Goal: Transaction & Acquisition: Purchase product/service

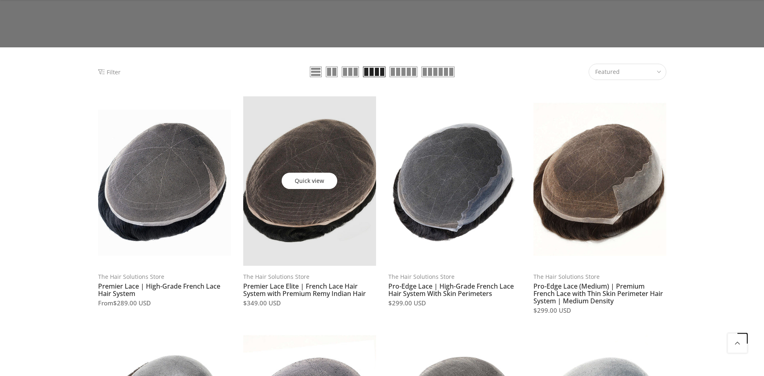
scroll to position [250, 0]
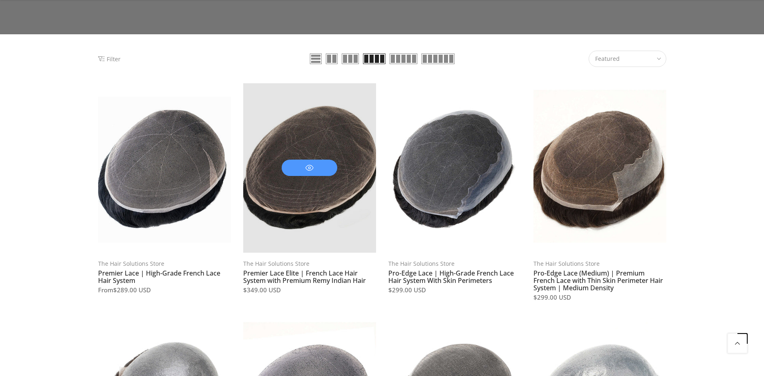
click at [327, 163] on span at bounding box center [310, 168] width 56 height 16
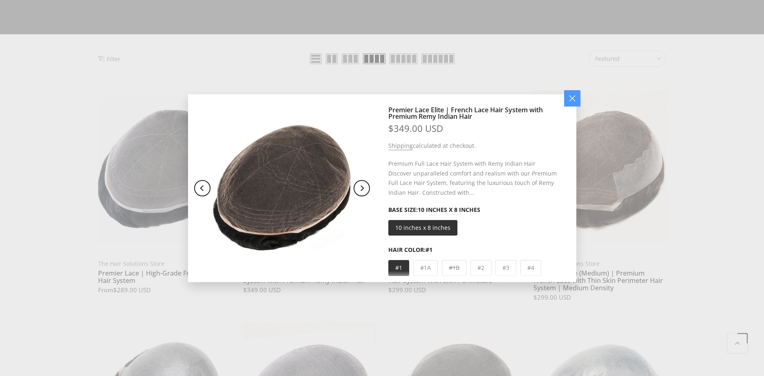
click at [572, 100] on button "button" at bounding box center [572, 98] width 16 height 16
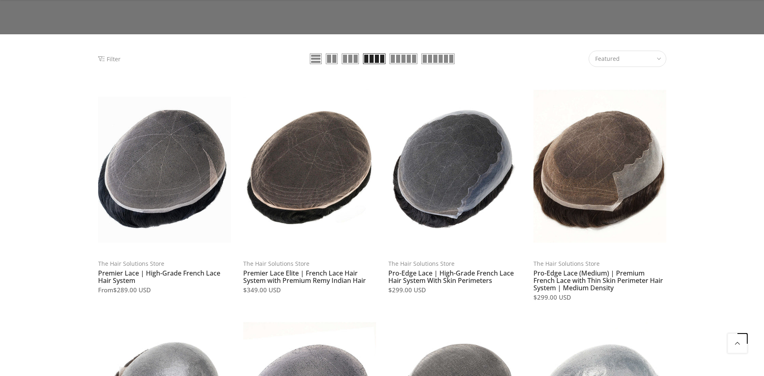
click at [340, 139] on link at bounding box center [309, 168] width 133 height 170
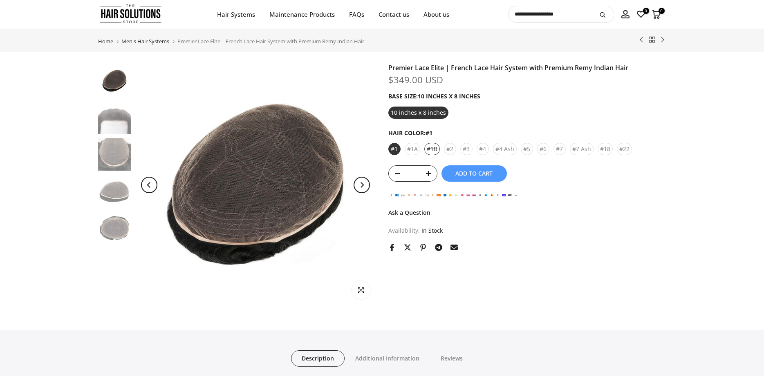
click at [433, 150] on div "#1B" at bounding box center [432, 149] width 16 height 12
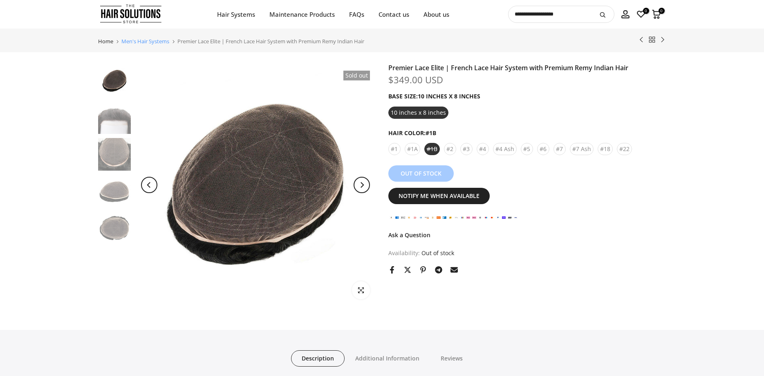
click at [166, 40] on link "Men's Hair Systems" at bounding box center [145, 41] width 48 height 5
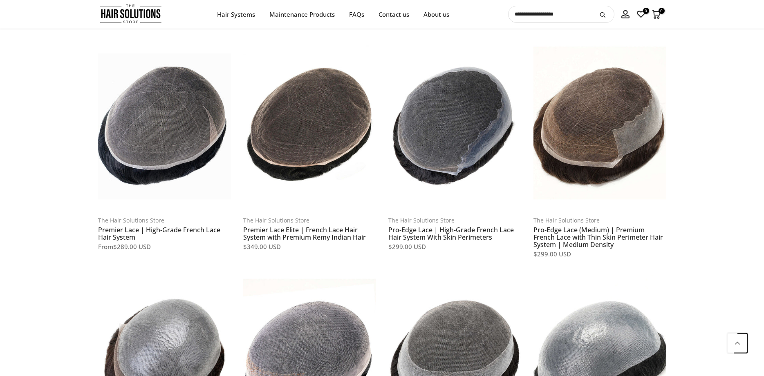
scroll to position [250, 0]
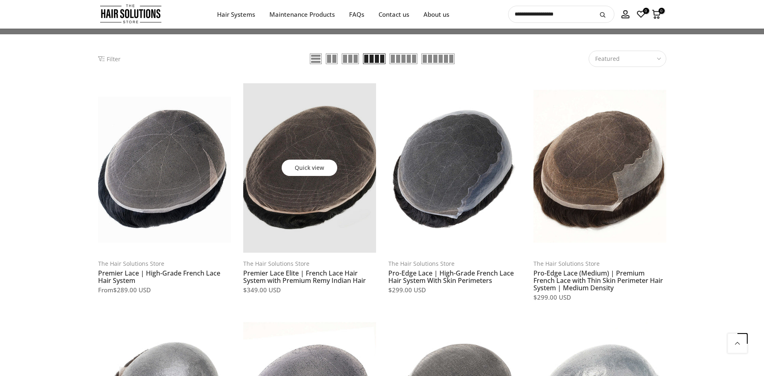
click at [298, 186] on link at bounding box center [309, 168] width 133 height 170
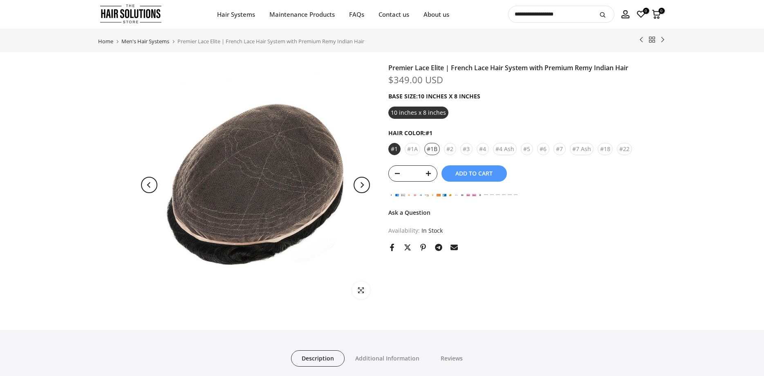
click at [432, 149] on div "#1B" at bounding box center [432, 149] width 16 height 12
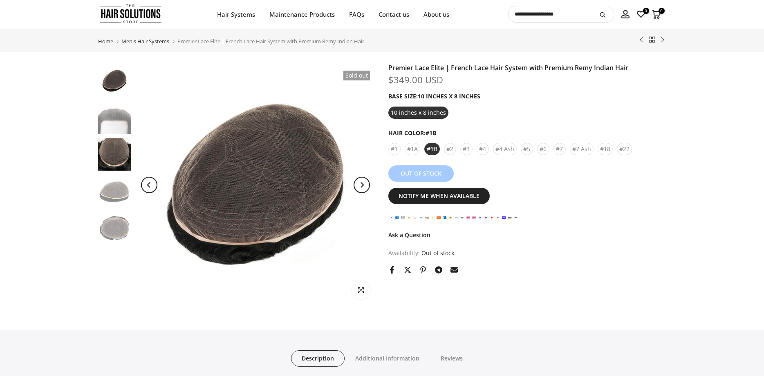
click at [121, 149] on img at bounding box center [114, 154] width 33 height 33
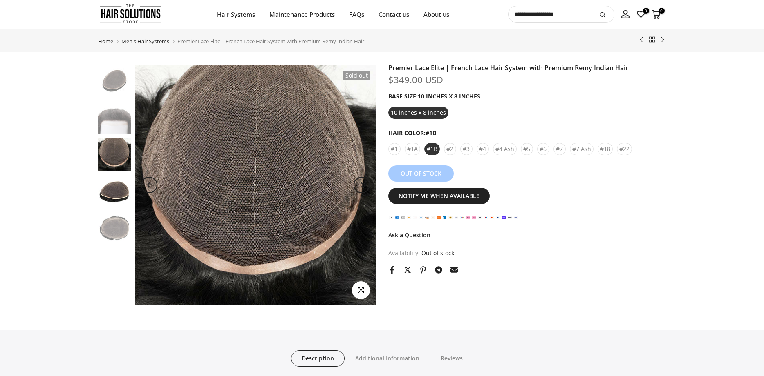
click at [122, 182] on img at bounding box center [114, 191] width 33 height 33
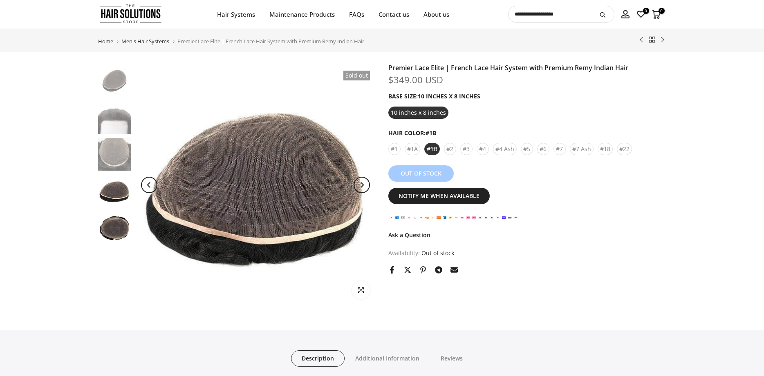
click at [123, 217] on img at bounding box center [114, 228] width 33 height 33
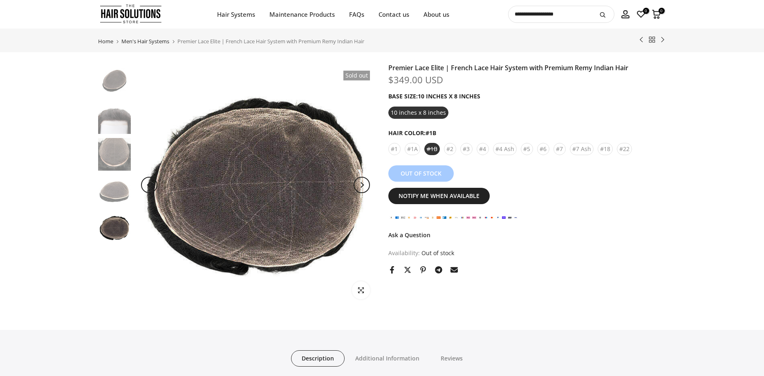
click at [558, 69] on h1 "Premier Lace Elite | French Lace Hair System with Premium Remy Indian Hair" at bounding box center [527, 68] width 278 height 7
drag, startPoint x: 558, startPoint y: 69, endPoint x: 595, endPoint y: 67, distance: 36.9
click at [595, 67] on h1 "Premier Lace Elite | French Lace Hair System with Premium Remy Indian Hair" at bounding box center [527, 68] width 278 height 7
drag, startPoint x: 569, startPoint y: 63, endPoint x: 560, endPoint y: 67, distance: 10.5
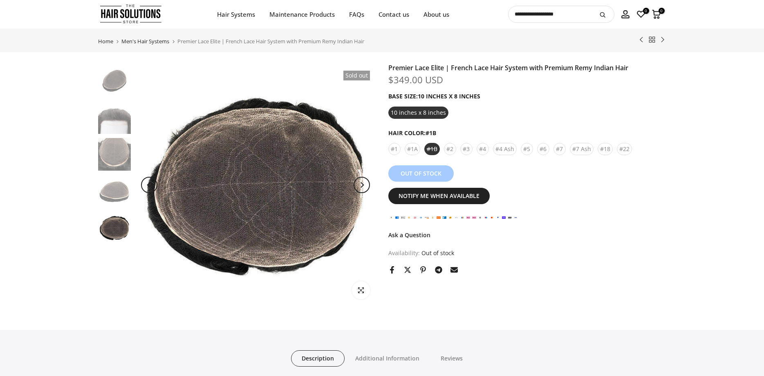
click at [559, 67] on h1 "Premier Lace Elite | French Lace Hair System with Premium Remy Indian Hair" at bounding box center [527, 68] width 278 height 7
click at [534, 67] on h1 "Premier Lace Elite | French Lace Hair System with Premium Remy Indian Hair" at bounding box center [527, 68] width 278 height 7
drag, startPoint x: 481, startPoint y: 67, endPoint x: 559, endPoint y: 94, distance: 82.5
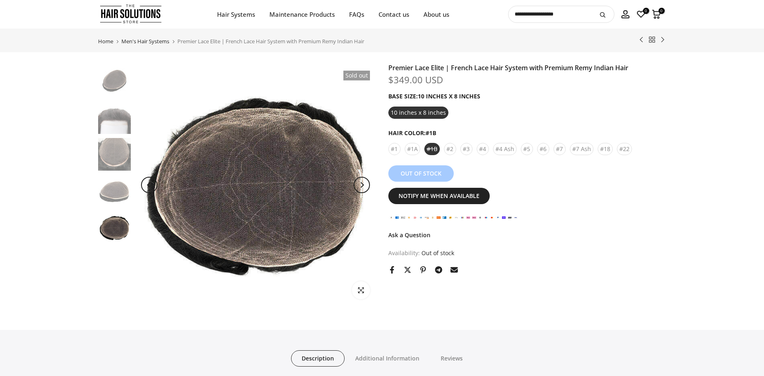
click at [571, 69] on h1 "Premier Lace Elite | French Lace Hair System with Premium Remy Indian Hair" at bounding box center [527, 68] width 278 height 7
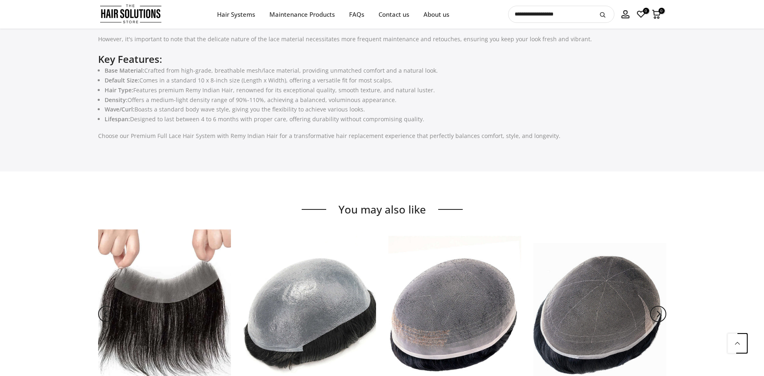
scroll to position [292, 0]
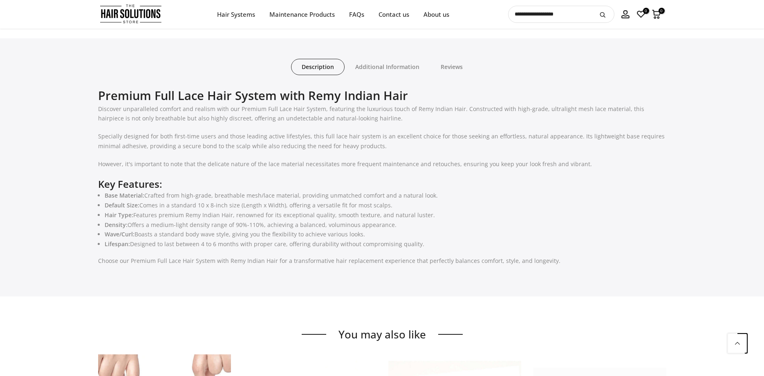
click at [237, 94] on h2 "Premium Full Lace Hair System with Remy Indian Hair" at bounding box center [382, 95] width 568 height 17
click at [109, 95] on h2 "Premium Full Lace Hair System with Remy Indian Hair" at bounding box center [382, 95] width 568 height 17
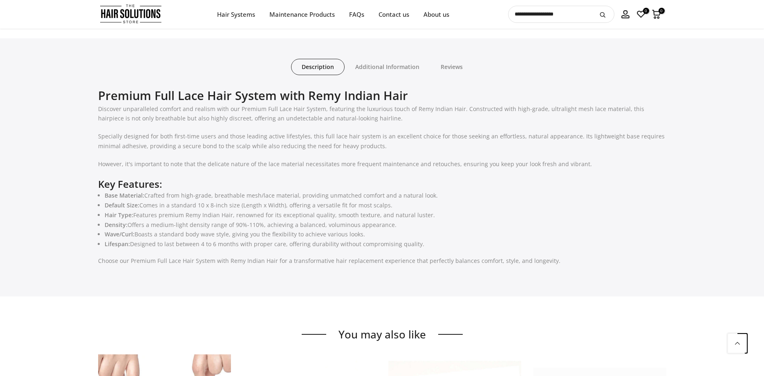
click at [109, 95] on h2 "Premium Full Lace Hair System with Remy Indian Hair" at bounding box center [382, 95] width 568 height 17
drag, startPoint x: 83, startPoint y: 92, endPoint x: 431, endPoint y: 94, distance: 347.9
click at [431, 94] on div "Description Additional Information Reviews Description Premium Full Lace Hair S…" at bounding box center [382, 167] width 764 height 258
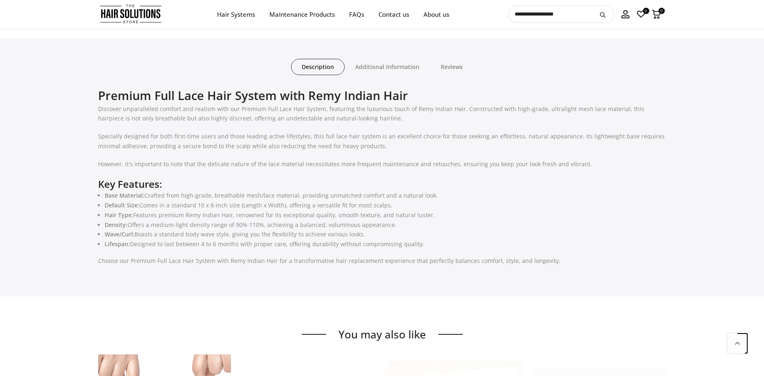
drag, startPoint x: 430, startPoint y: 94, endPoint x: 426, endPoint y: 94, distance: 4.5
click at [426, 94] on h2 "Premium Full Lace Hair System with Remy Indian Hair" at bounding box center [382, 95] width 568 height 17
click at [417, 96] on h2 "Premium Full Lace Hair System with Remy Indian Hair" at bounding box center [382, 95] width 568 height 17
click at [307, 99] on h2 "Premium Full Lace Hair System with Remy Indian Hair" at bounding box center [382, 95] width 568 height 17
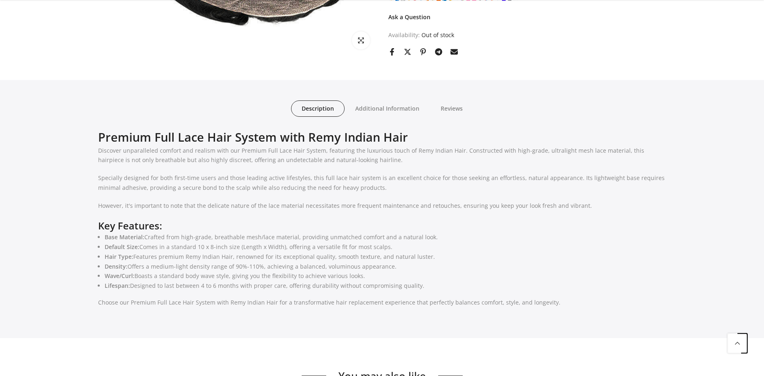
scroll to position [334, 0]
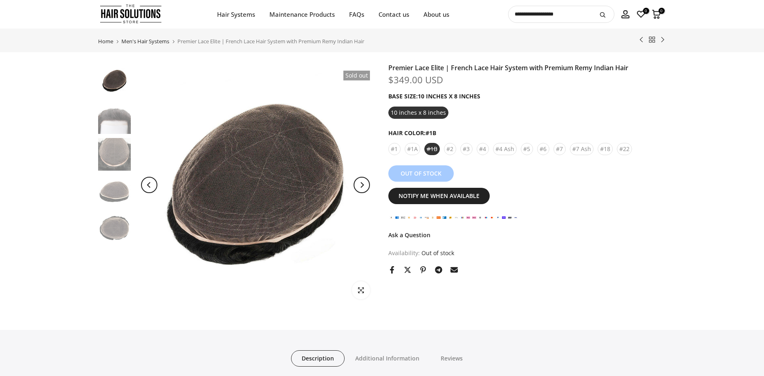
click at [394, 69] on h1 "Premier Lace Elite | French Lace Hair System with Premium Remy Indian Hair" at bounding box center [527, 68] width 278 height 7
drag, startPoint x: 394, startPoint y: 69, endPoint x: 433, endPoint y: 88, distance: 43.5
click at [416, 65] on h1 "Premier Lace Elite | French Lace Hair System with Premium Remy Indian Hair" at bounding box center [527, 68] width 278 height 7
